Goal: Find specific page/section: Find specific page/section

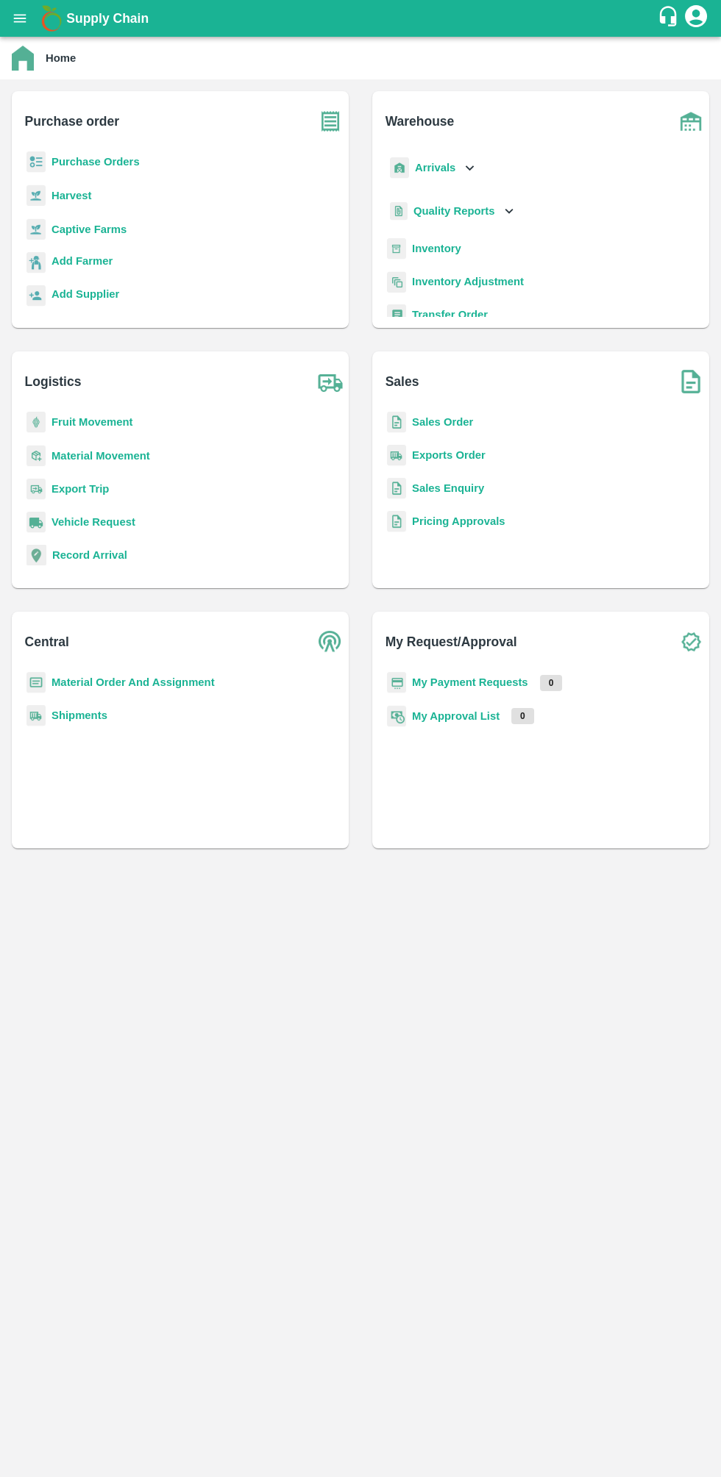
click at [29, 18] on button "open drawer" at bounding box center [20, 18] width 34 height 34
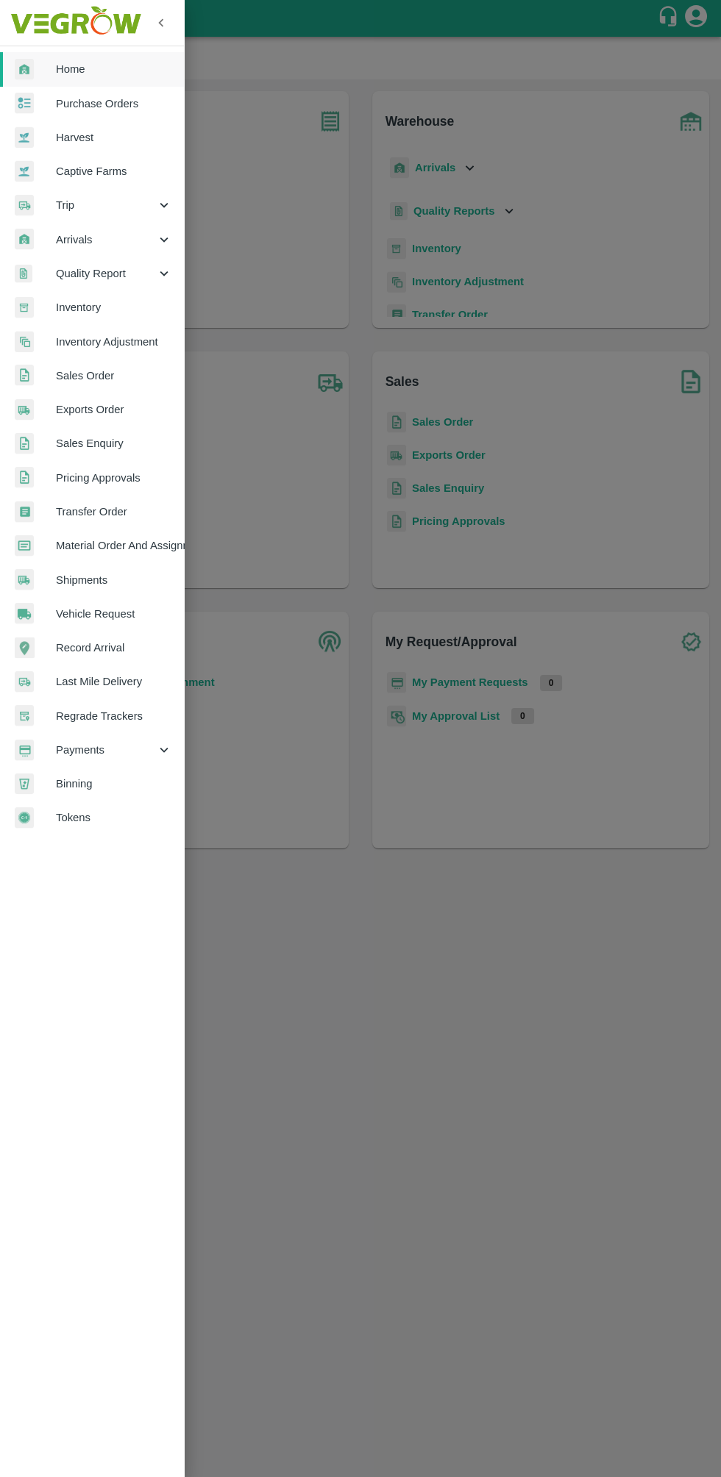
click at [347, 641] on div at bounding box center [360, 738] width 721 height 1477
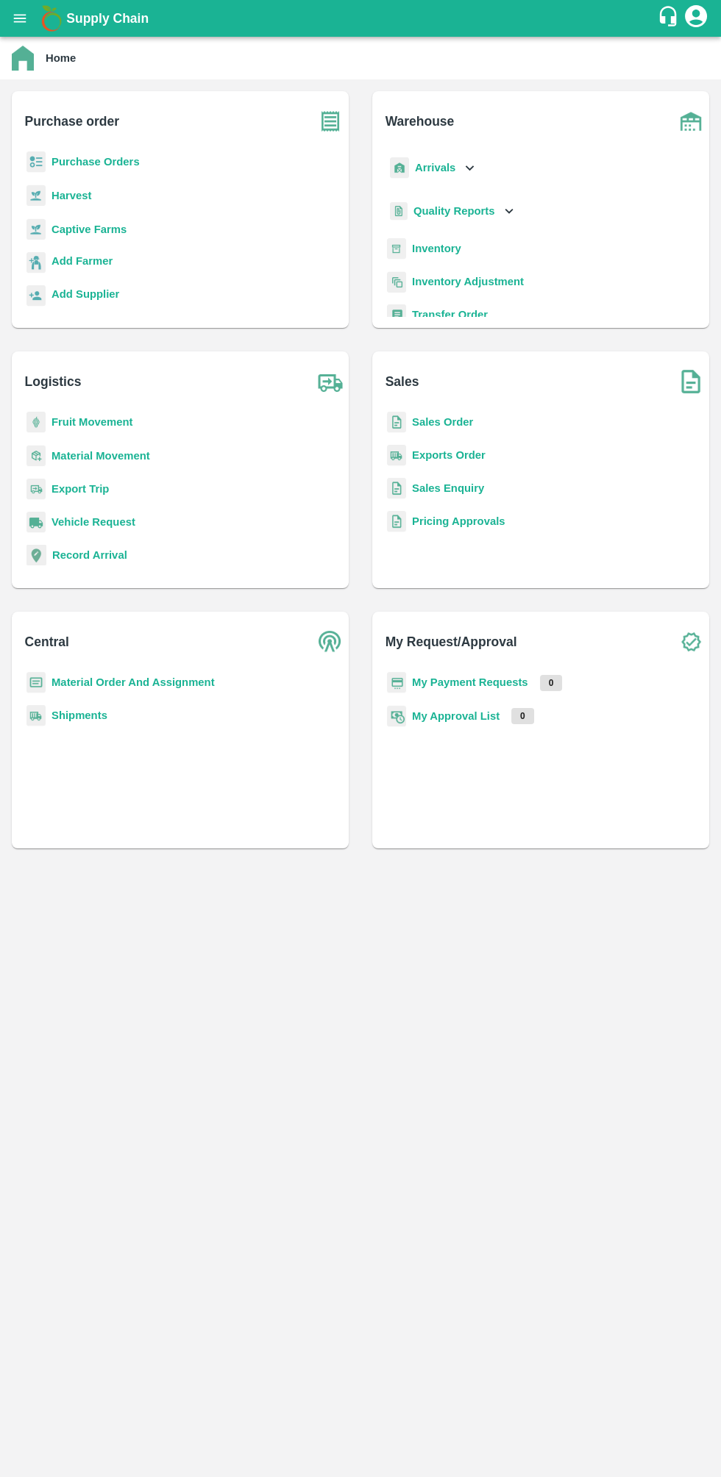
click at [466, 168] on icon at bounding box center [469, 168] width 16 height 16
click at [479, 235] on span "DC Arrivals" at bounding box center [454, 235] width 54 height 16
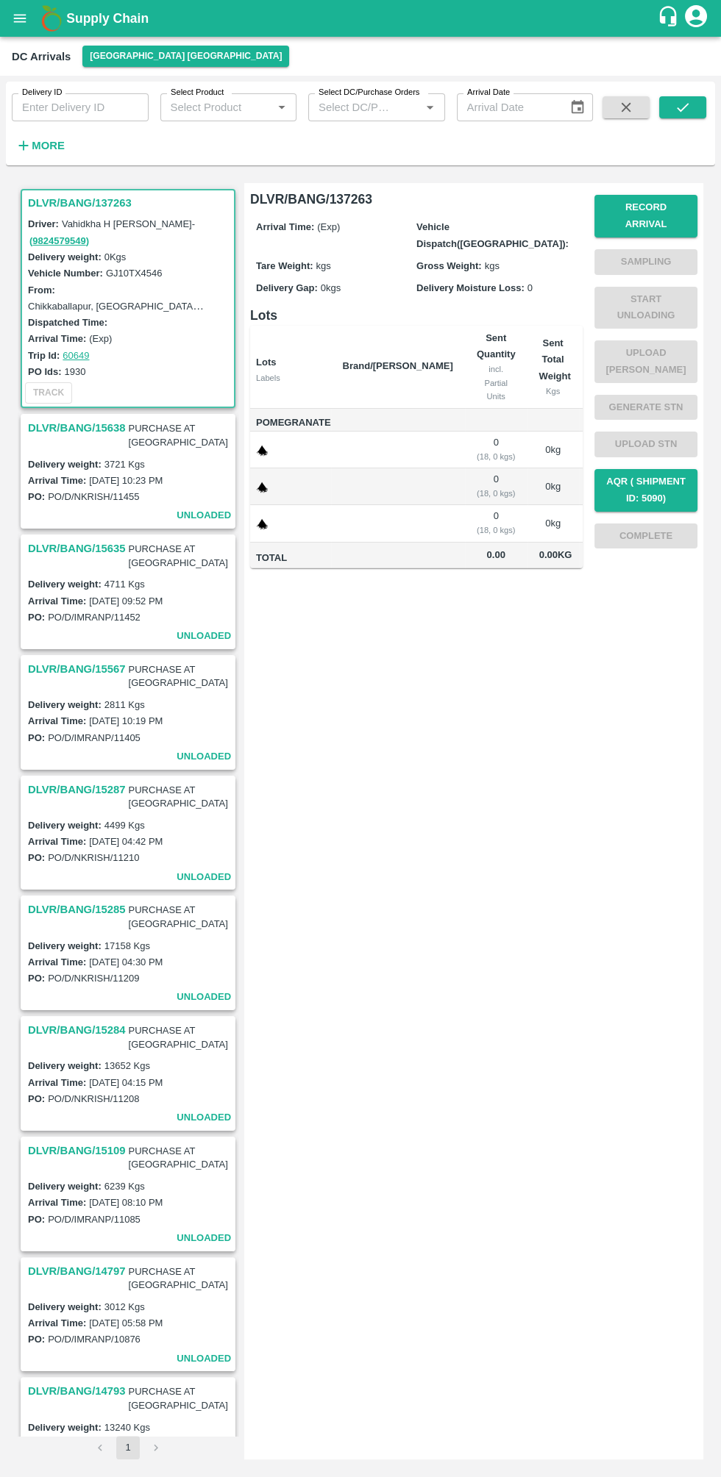
click at [110, 23] on b "Supply Chain" at bounding box center [107, 18] width 82 height 15
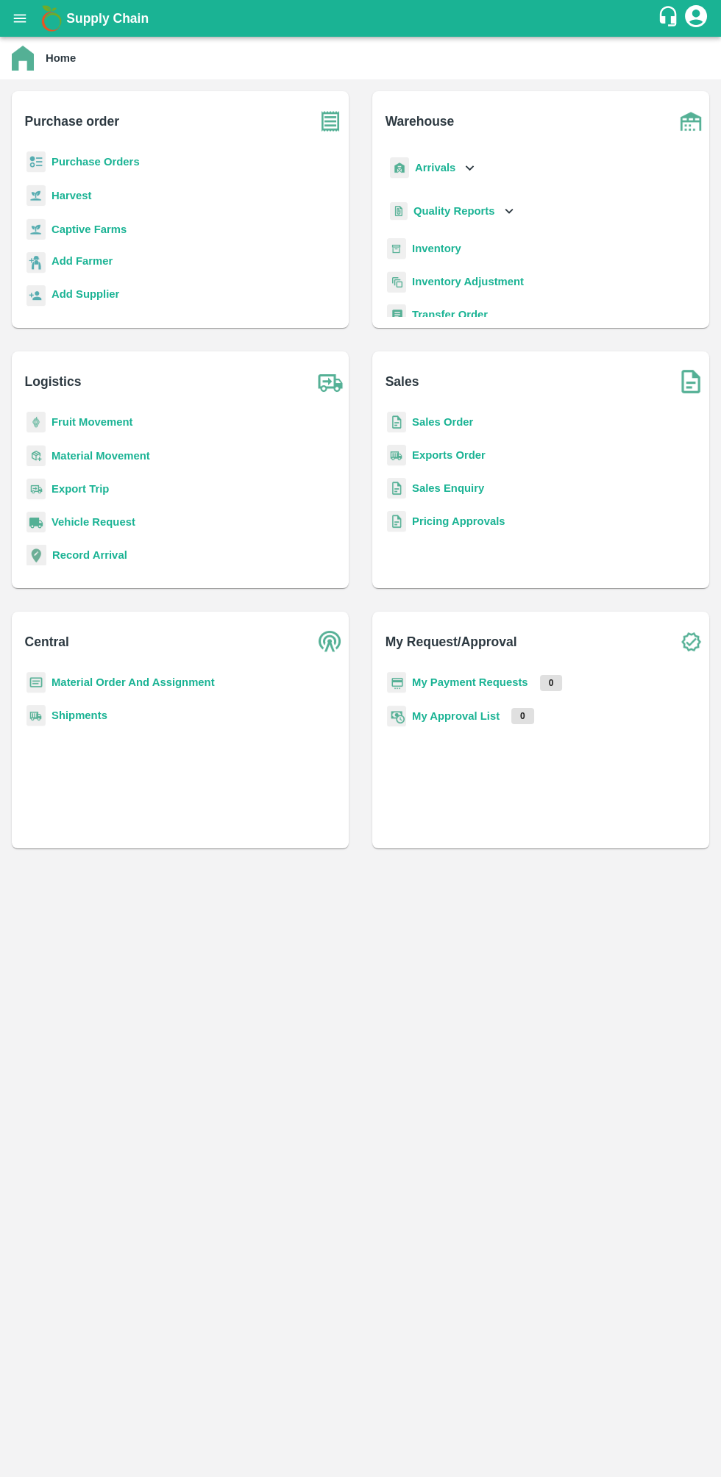
click at [466, 166] on icon at bounding box center [469, 168] width 16 height 16
click at [471, 235] on span "DC Arrivals" at bounding box center [454, 235] width 54 height 16
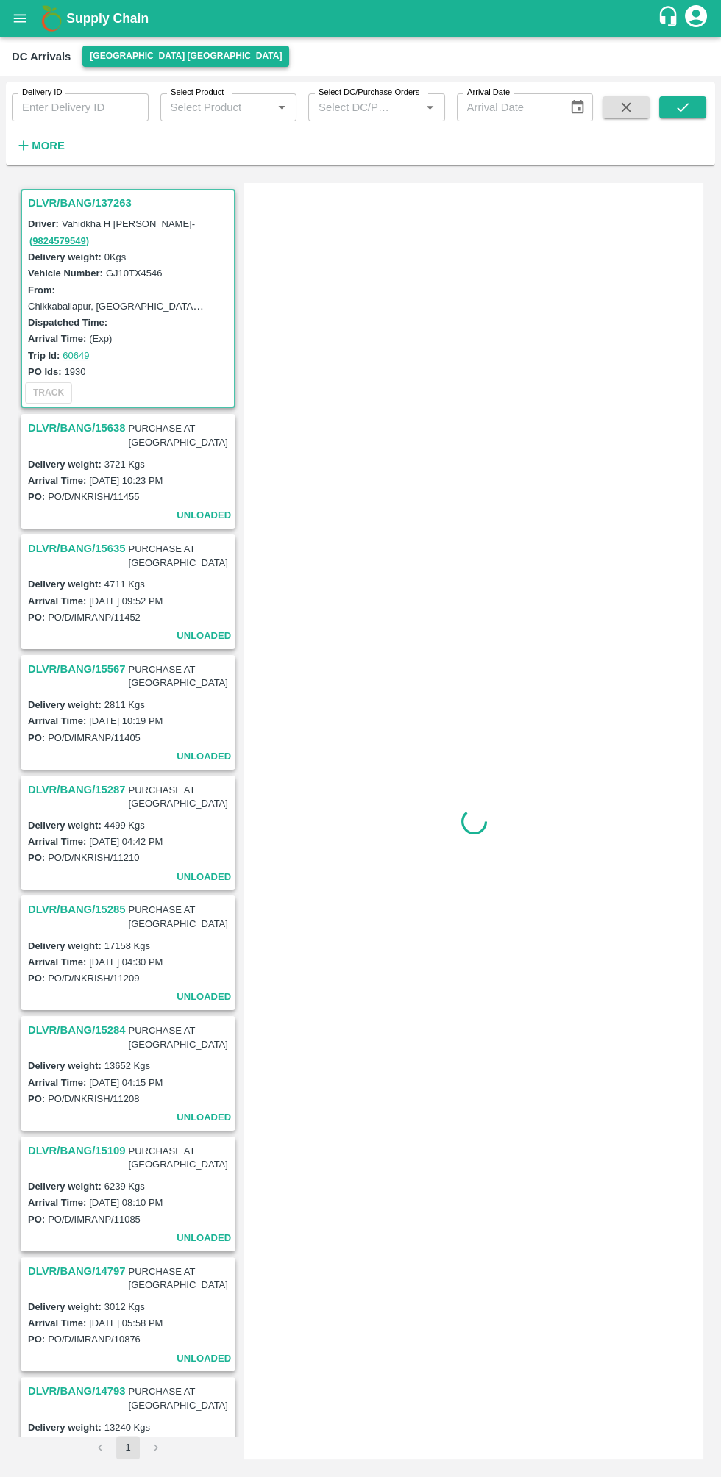
click at [138, 59] on button "[GEOGRAPHIC_DATA] [GEOGRAPHIC_DATA]" at bounding box center [185, 56] width 207 height 21
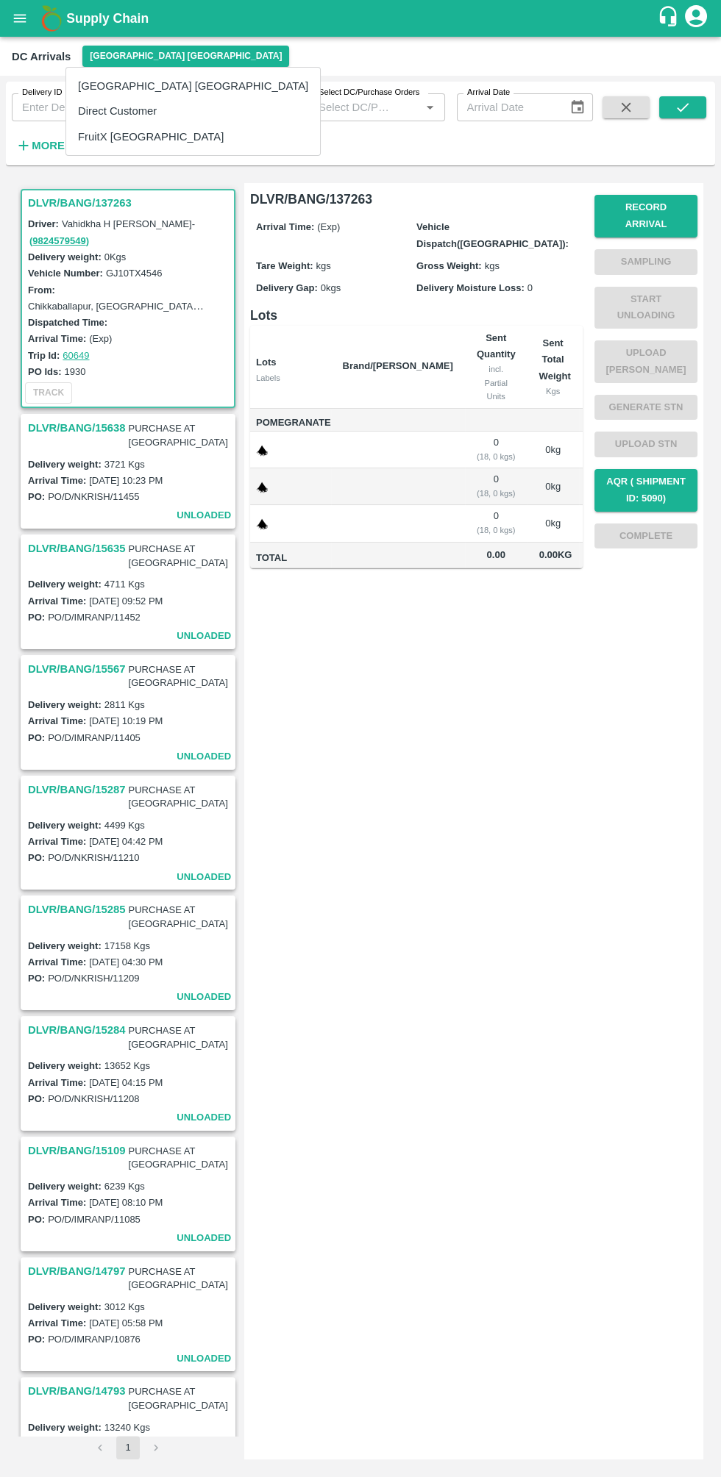
click at [149, 142] on li "FruitX [GEOGRAPHIC_DATA]" at bounding box center [193, 136] width 254 height 25
